Goal: Communication & Community: Participate in discussion

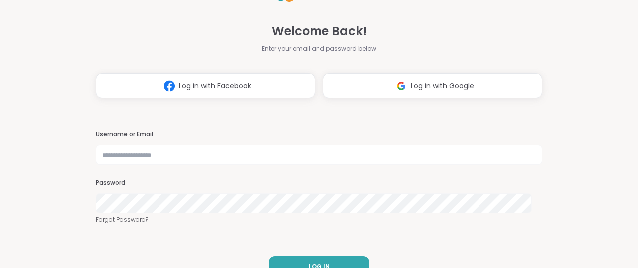
type input "**********"
click at [183, 184] on h3 "Password" at bounding box center [319, 182] width 447 height 8
click at [83, 184] on div "**********" at bounding box center [319, 134] width 638 height 268
drag, startPoint x: 96, startPoint y: 165, endPoint x: 96, endPoint y: 141, distance: 23.9
click at [96, 141] on div "**********" at bounding box center [319, 177] width 447 height 94
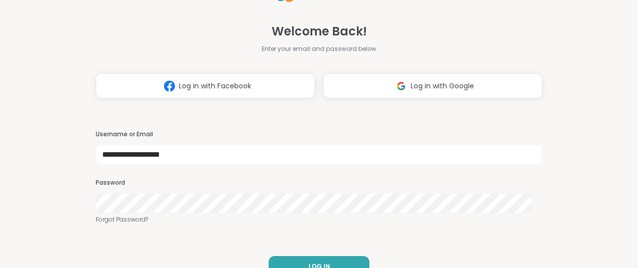
click at [76, 186] on div "**********" at bounding box center [319, 134] width 638 height 268
click at [92, 191] on div "**********" at bounding box center [319, 134] width 638 height 268
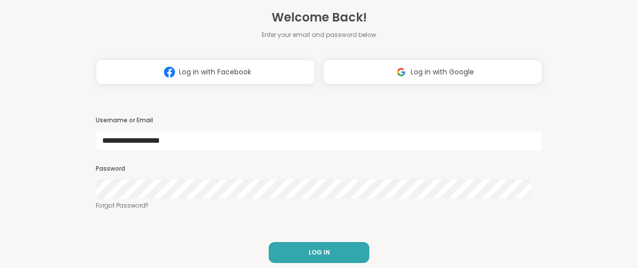
scroll to position [21, 0]
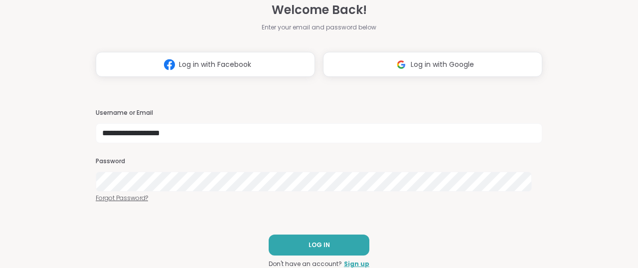
click at [104, 197] on link "Forgot Password?" at bounding box center [319, 197] width 447 height 9
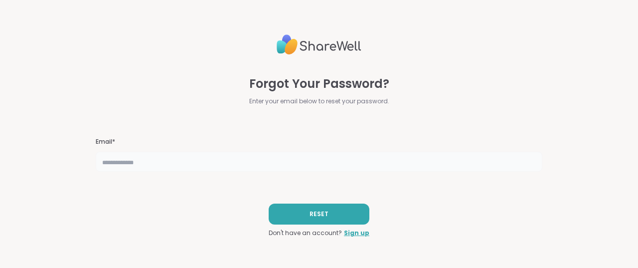
click at [177, 166] on input "text" at bounding box center [319, 162] width 447 height 20
type input "**********"
click at [323, 214] on span "RESET" at bounding box center [319, 213] width 19 height 9
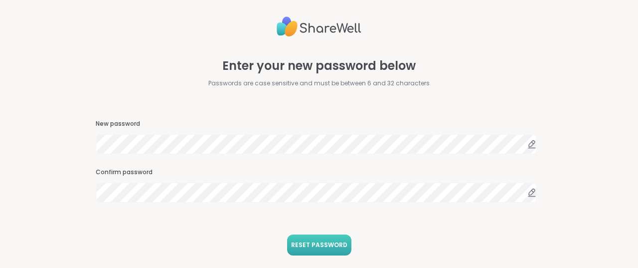
click at [299, 236] on button "RESET PASSWORD" at bounding box center [319, 244] width 64 height 21
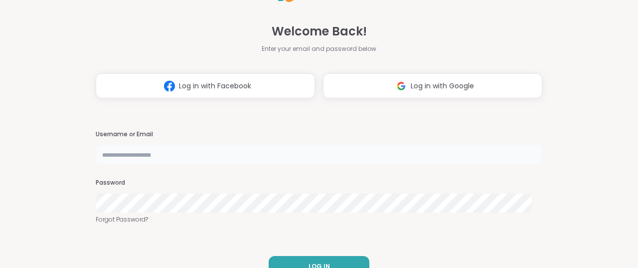
type input "**********"
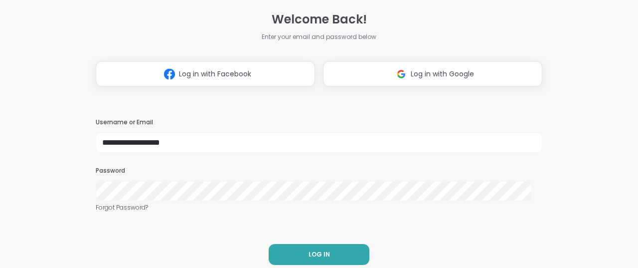
scroll to position [21, 0]
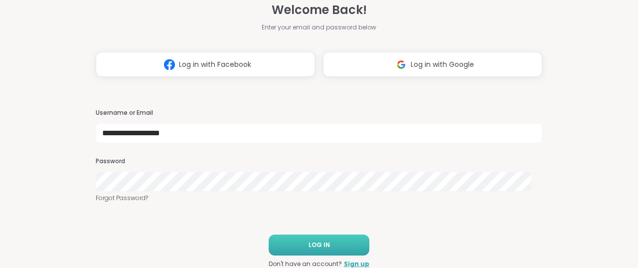
click at [310, 249] on span "LOG IN" at bounding box center [319, 244] width 21 height 9
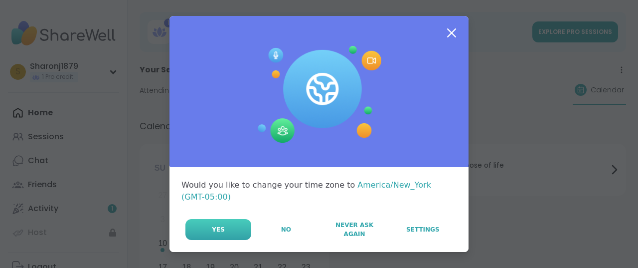
click at [207, 228] on button "Yes" at bounding box center [218, 229] width 66 height 21
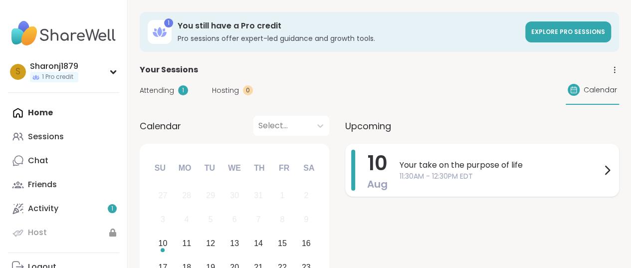
click at [410, 171] on span "11:30AM - 12:30PM EDT" at bounding box center [499, 176] width 201 height 10
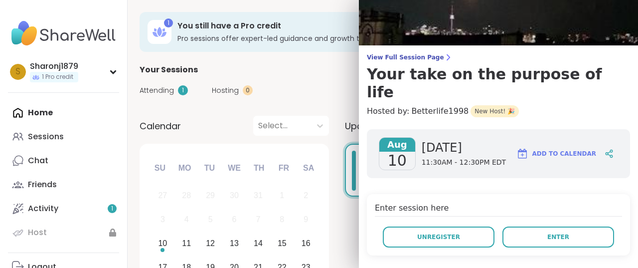
scroll to position [100, 0]
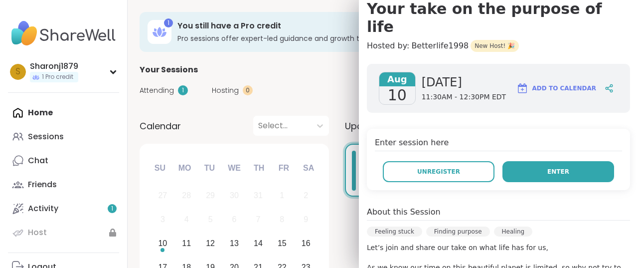
click at [547, 167] on span "Enter" at bounding box center [558, 171] width 22 height 9
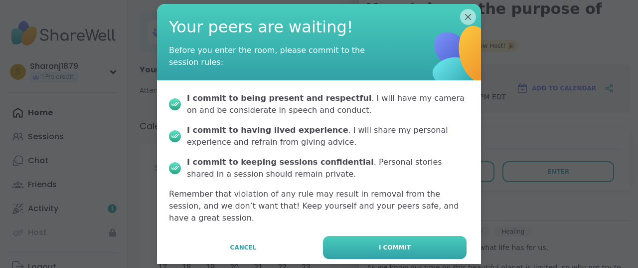
click at [396, 243] on span "I commit" at bounding box center [395, 247] width 32 height 9
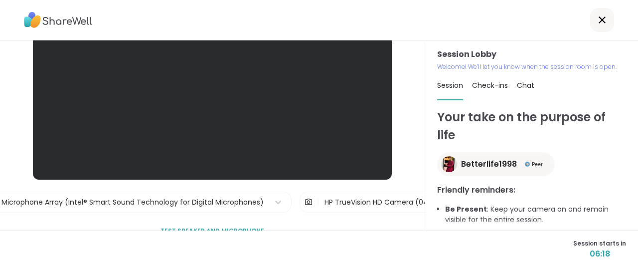
scroll to position [89, 0]
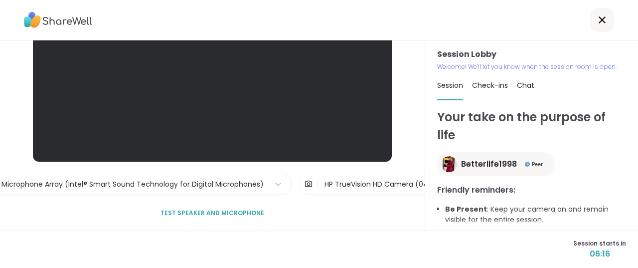
click at [181, 216] on span "Test speaker and microphone" at bounding box center [213, 212] width 104 height 9
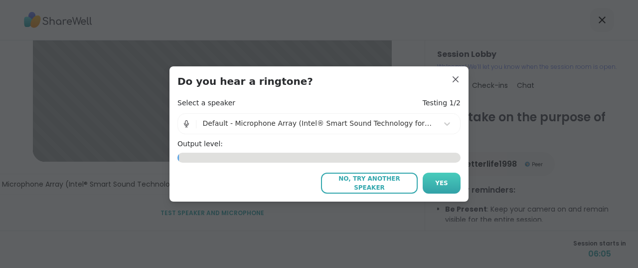
click at [438, 180] on span "Yes" at bounding box center [441, 182] width 13 height 9
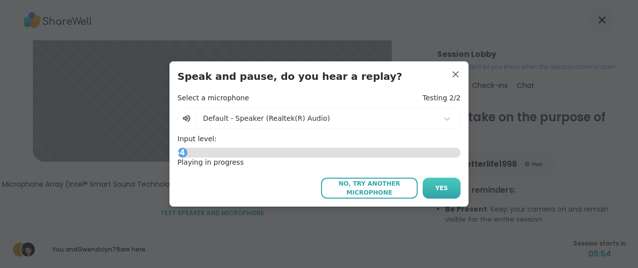
click at [446, 182] on button "Yes" at bounding box center [442, 187] width 38 height 21
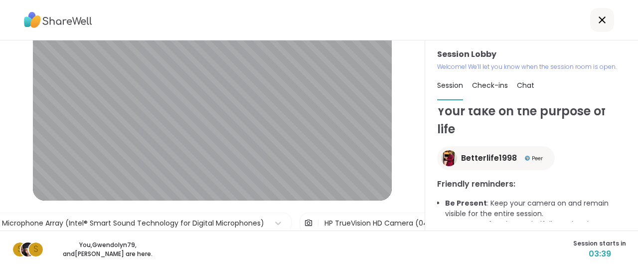
scroll to position [0, 0]
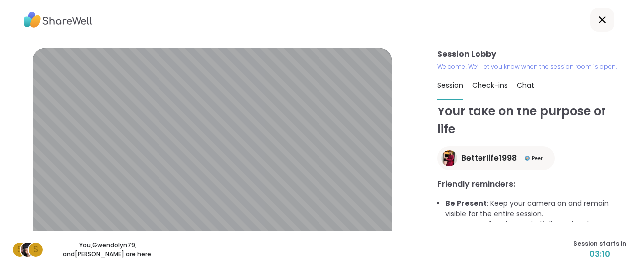
drag, startPoint x: 550, startPoint y: 32, endPoint x: 462, endPoint y: 85, distance: 102.9
click at [466, 88] on div "Session Lobby | Default - Microphone Array (Intel® Smart Sound Technology for D…" at bounding box center [319, 134] width 638 height 268
click at [553, 86] on div "Session Check-ins Chat" at bounding box center [531, 85] width 189 height 29
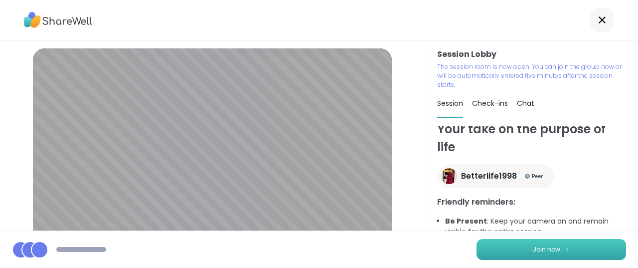
click at [523, 252] on button "Join now" at bounding box center [552, 249] width 150 height 21
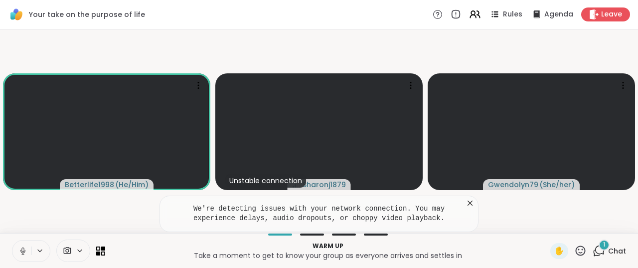
drag, startPoint x: 25, startPoint y: 249, endPoint x: 31, endPoint y: 247, distance: 5.8
click at [26, 249] on icon at bounding box center [22, 250] width 9 height 9
click at [22, 247] on icon at bounding box center [22, 249] width 2 height 4
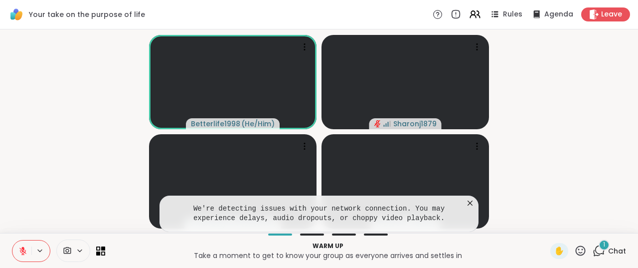
click at [23, 247] on icon at bounding box center [22, 248] width 3 height 4
click at [23, 246] on icon at bounding box center [22, 250] width 9 height 9
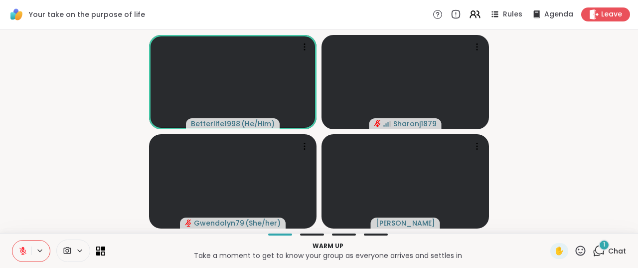
click at [599, 253] on div "1 Chat" at bounding box center [609, 251] width 33 height 16
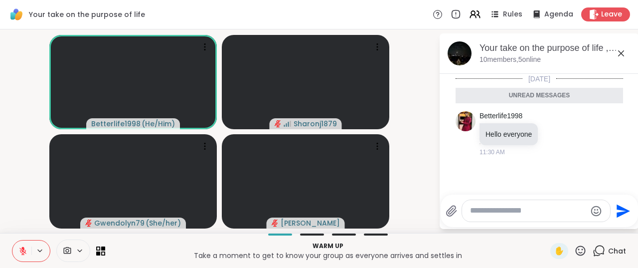
click at [621, 53] on icon at bounding box center [621, 53] width 6 height 6
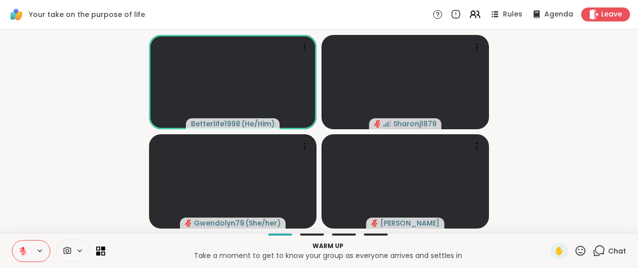
click at [26, 248] on icon at bounding box center [22, 250] width 9 height 9
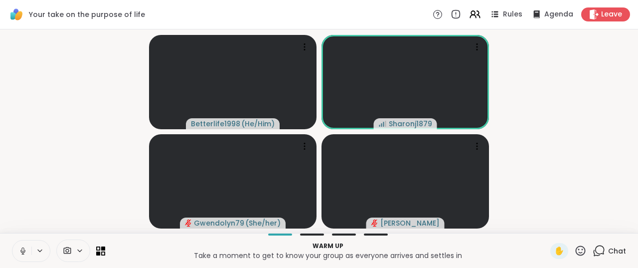
click at [24, 246] on button at bounding box center [21, 250] width 19 height 21
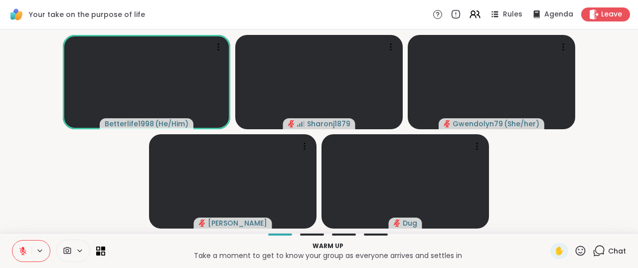
click at [21, 251] on icon at bounding box center [22, 250] width 9 height 9
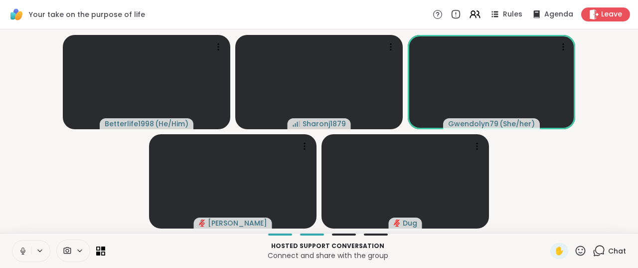
click at [22, 246] on icon at bounding box center [22, 250] width 9 height 9
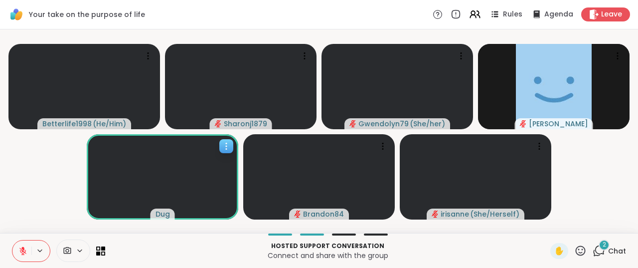
drag, startPoint x: 152, startPoint y: 166, endPoint x: 163, endPoint y: 169, distance: 12.1
click at [163, 169] on video at bounding box center [163, 176] width 152 height 85
click at [46, 157] on video-player-container "Betterlife1998 ( He/Him ) Sharonj1879 Gwendolyn79 ( She/her ) Sandra_D Dug Bran…" at bounding box center [319, 130] width 626 height 195
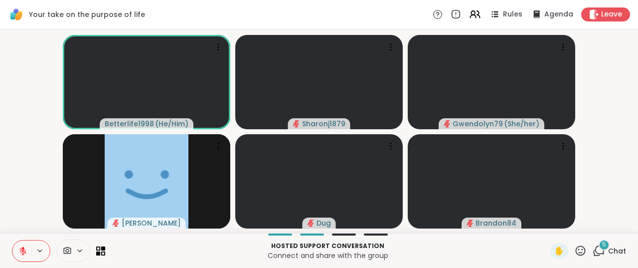
click at [23, 250] on icon at bounding box center [22, 250] width 9 height 9
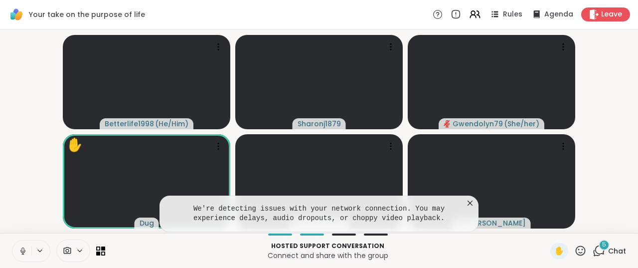
click at [469, 202] on icon at bounding box center [470, 202] width 5 height 5
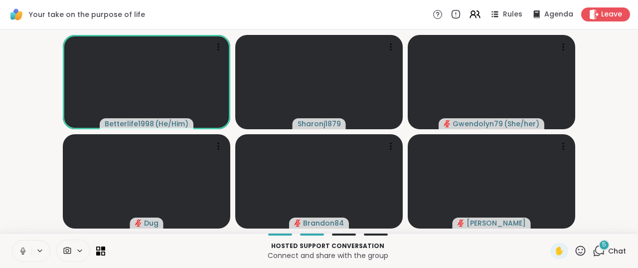
click at [22, 251] on icon at bounding box center [22, 249] width 2 height 4
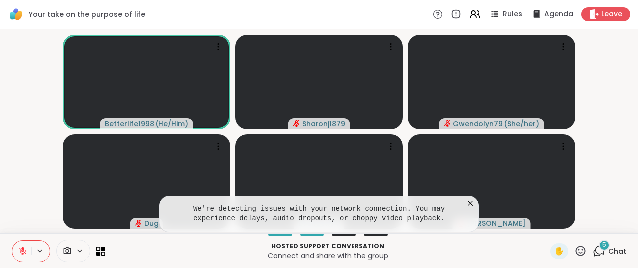
click at [470, 204] on icon at bounding box center [470, 202] width 5 height 5
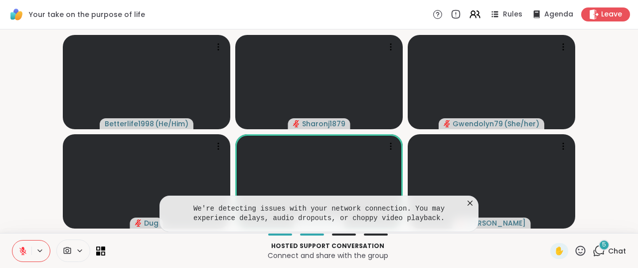
click at [470, 203] on icon at bounding box center [470, 202] width 5 height 5
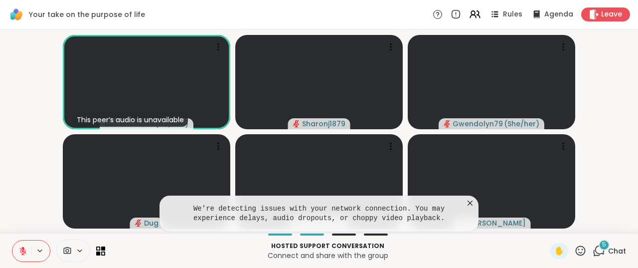
click at [470, 200] on icon at bounding box center [470, 203] width 10 height 10
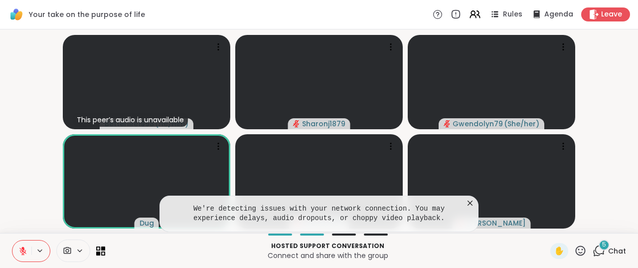
click at [473, 203] on icon at bounding box center [470, 203] width 10 height 10
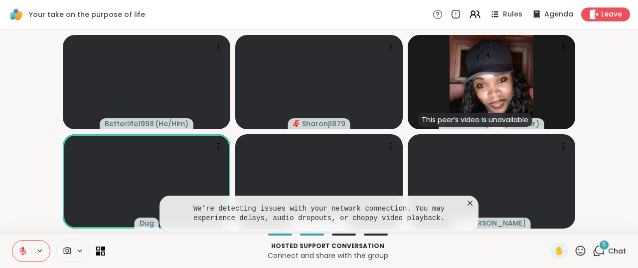
click at [468, 202] on icon at bounding box center [470, 203] width 10 height 10
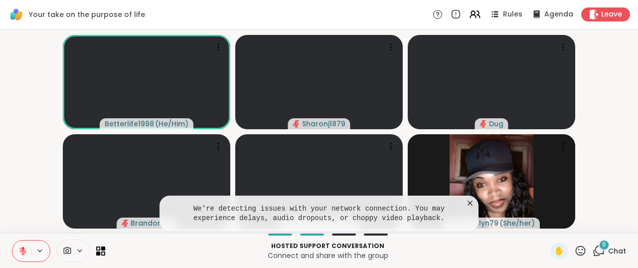
click at [468, 199] on icon at bounding box center [470, 203] width 10 height 10
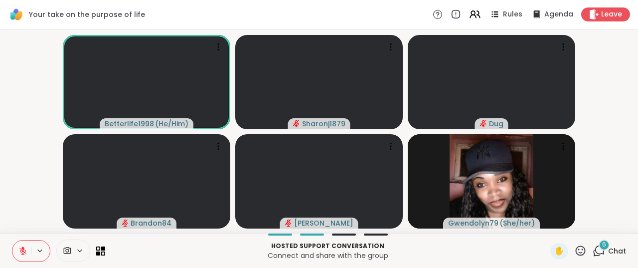
click at [30, 248] on button at bounding box center [21, 250] width 19 height 21
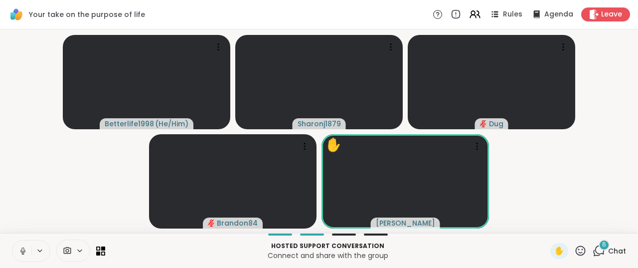
click at [22, 252] on icon at bounding box center [22, 249] width 2 height 4
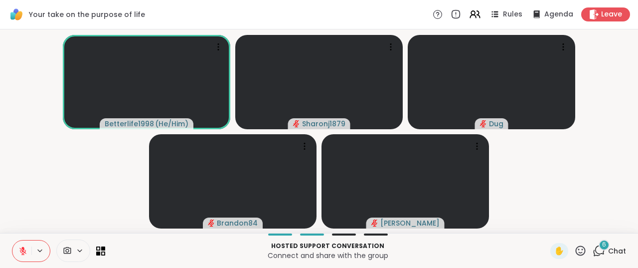
click at [21, 251] on icon at bounding box center [22, 250] width 9 height 9
click at [18, 249] on button at bounding box center [21, 250] width 19 height 21
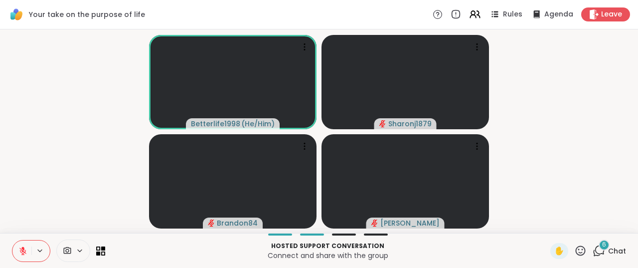
click at [32, 252] on button at bounding box center [40, 250] width 18 height 8
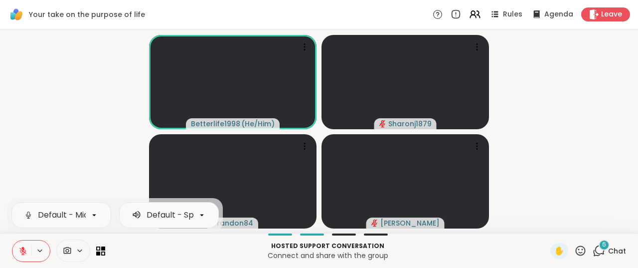
click at [20, 252] on icon at bounding box center [22, 250] width 9 height 9
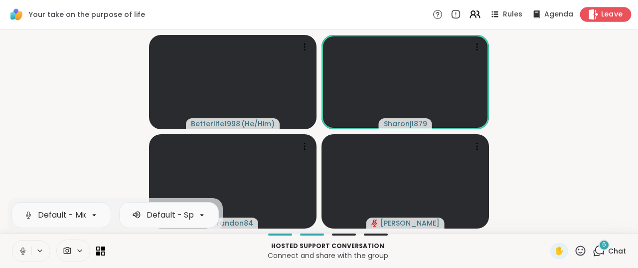
click at [601, 12] on span "Leave" at bounding box center [612, 14] width 22 height 10
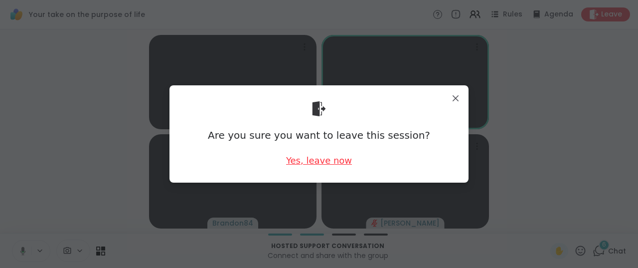
click at [310, 163] on div "Yes, leave now" at bounding box center [319, 160] width 66 height 12
